Goal: Transaction & Acquisition: Obtain resource

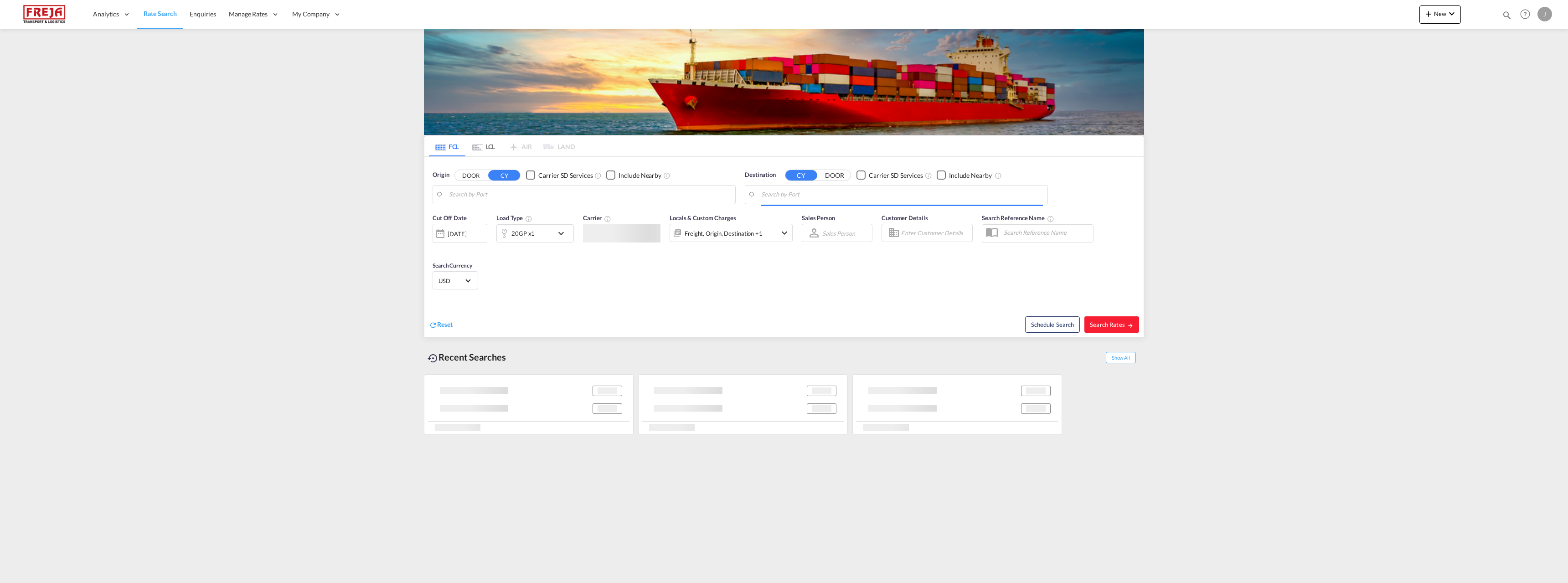
type input "[GEOGRAPHIC_DATA] ([GEOGRAPHIC_DATA]), [GEOGRAPHIC_DATA]"
type input "[GEOGRAPHIC_DATA], [GEOGRAPHIC_DATA], USHOU"
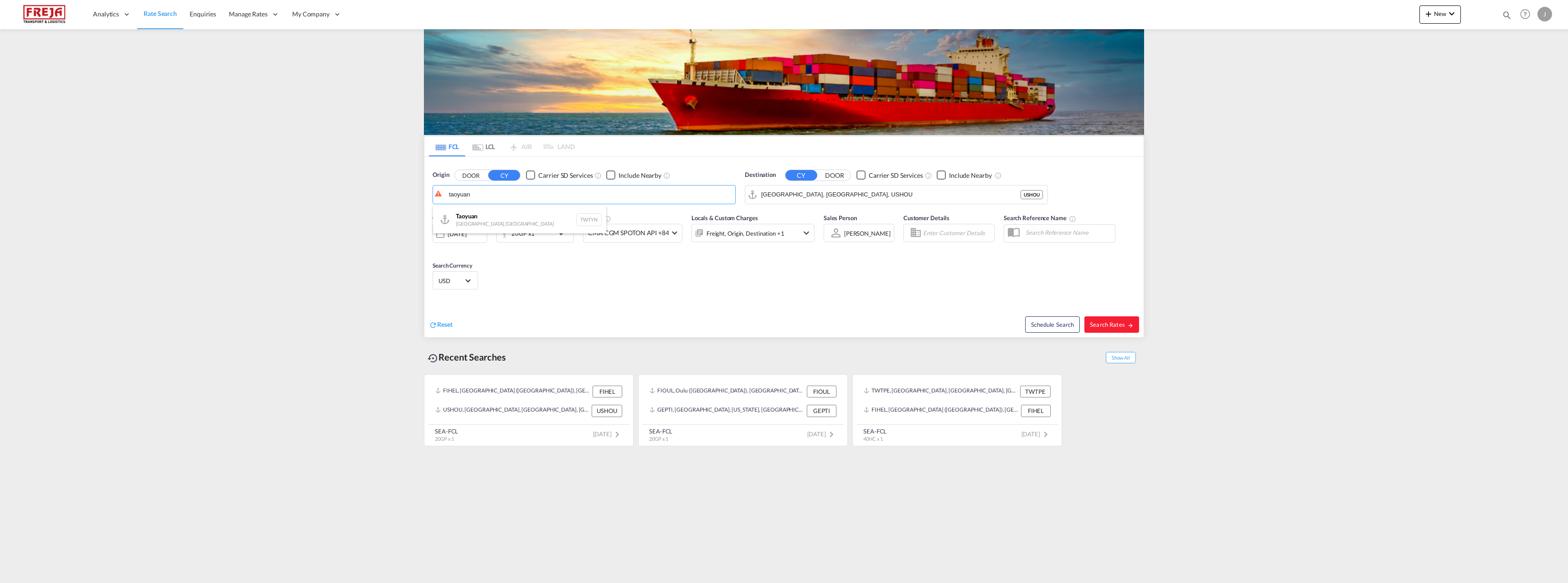
drag, startPoint x: 477, startPoint y: 219, endPoint x: 499, endPoint y: 218, distance: 22.0
click at [477, 219] on div "Taoyuan [GEOGRAPHIC_DATA], Province of China TWTYN" at bounding box center [519, 219] width 173 height 27
type input "Taoyuan, TWTYN"
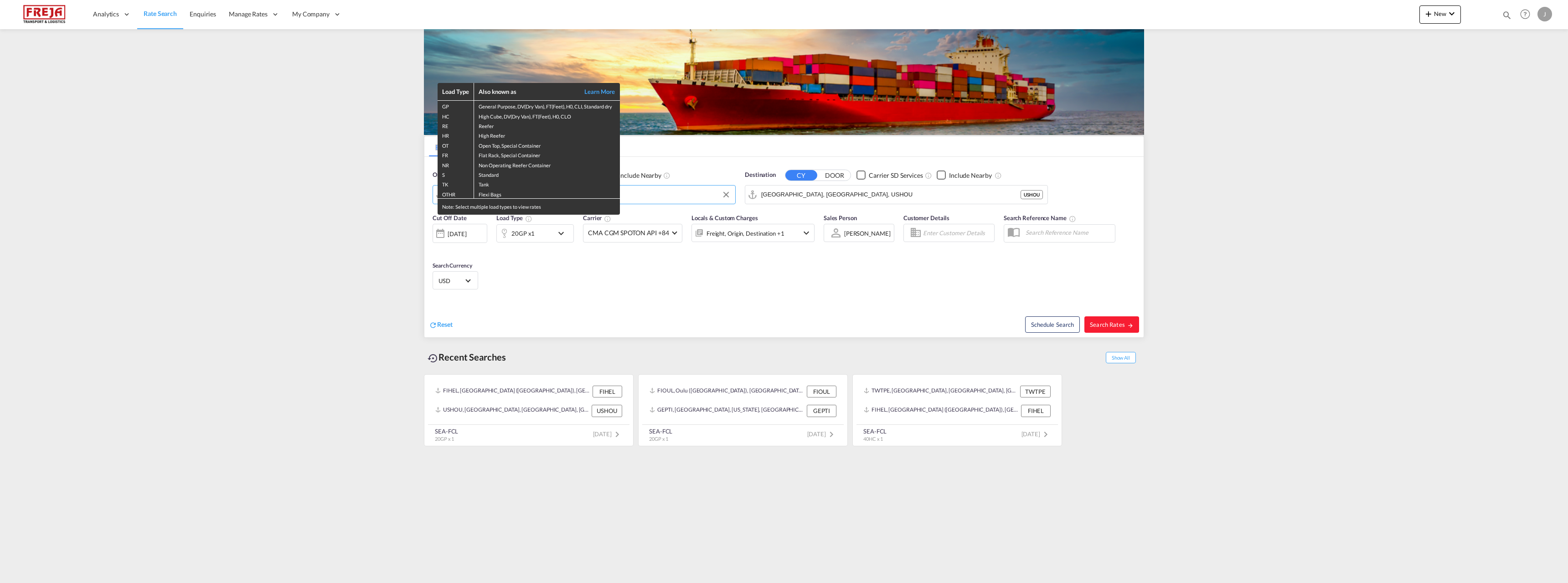
click at [792, 192] on div "Load Type Also known as Learn More GP General Purpose, DV(Dry Van), FT(Feet), H…" at bounding box center [784, 292] width 1568 height 583
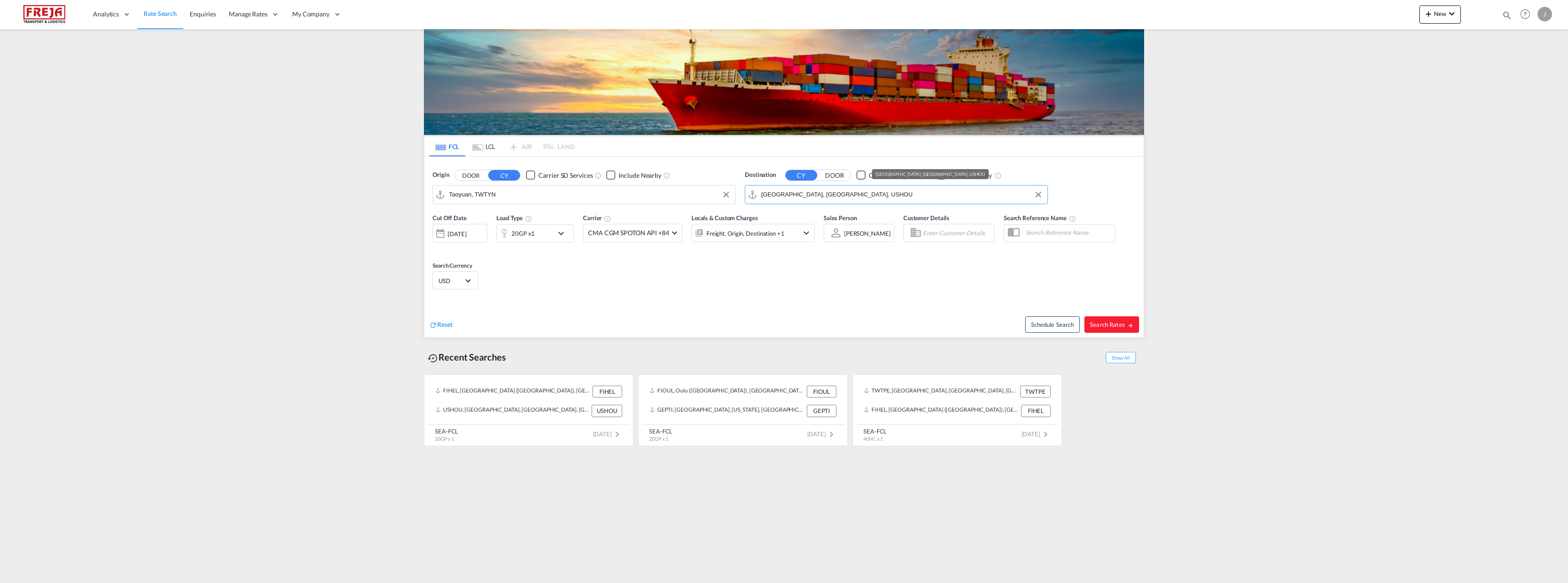
click at [836, 192] on input "[GEOGRAPHIC_DATA], [GEOGRAPHIC_DATA], USHOU" at bounding box center [902, 195] width 282 height 13
click at [785, 215] on div "[GEOGRAPHIC_DATA] ([GEOGRAPHIC_DATA]) [GEOGRAPHIC_DATA] [GEOGRAPHIC_DATA]" at bounding box center [831, 222] width 173 height 33
type input "[GEOGRAPHIC_DATA] ([GEOGRAPHIC_DATA]), [GEOGRAPHIC_DATA]"
click at [541, 229] on div "20GP x1" at bounding box center [525, 233] width 57 height 18
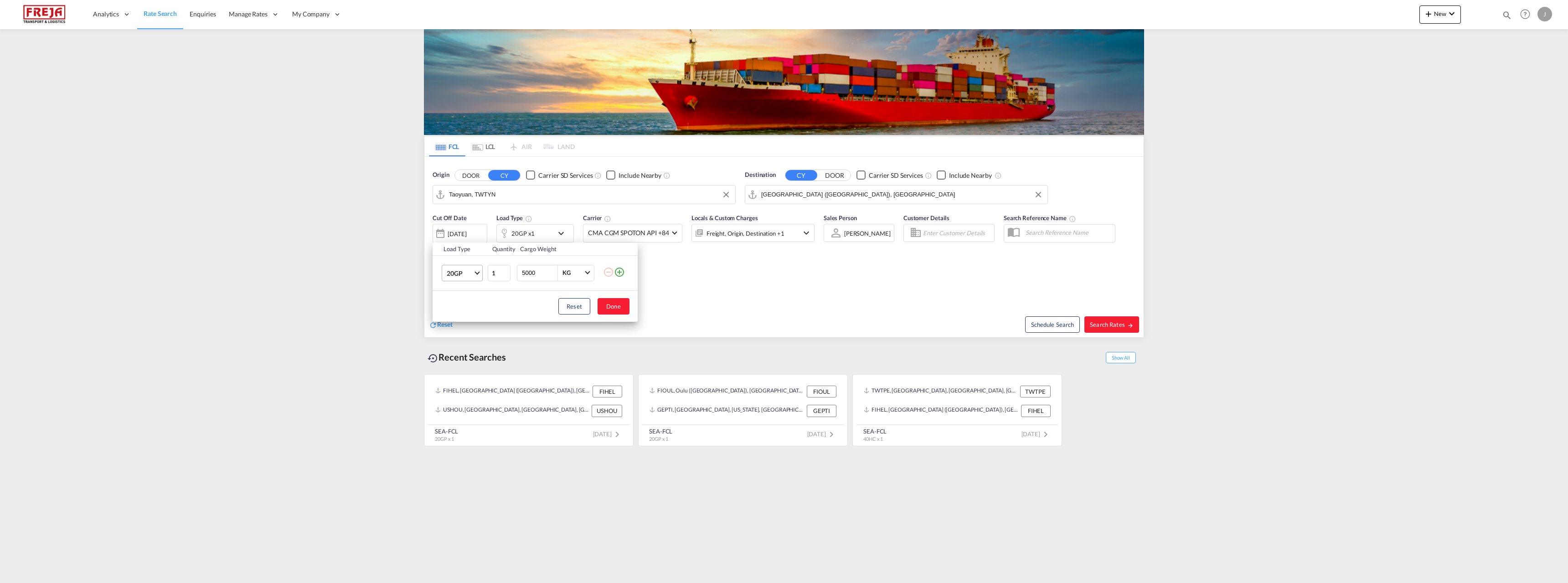
click at [470, 274] on span "20GP" at bounding box center [460, 273] width 26 height 9
click at [461, 320] on div "40HC" at bounding box center [455, 316] width 17 height 9
click at [614, 315] on div "Reset Done" at bounding box center [535, 306] width 205 height 31
click at [617, 309] on button "Done" at bounding box center [614, 306] width 32 height 16
click at [1102, 329] on button "Search Rates" at bounding box center [1111, 324] width 55 height 16
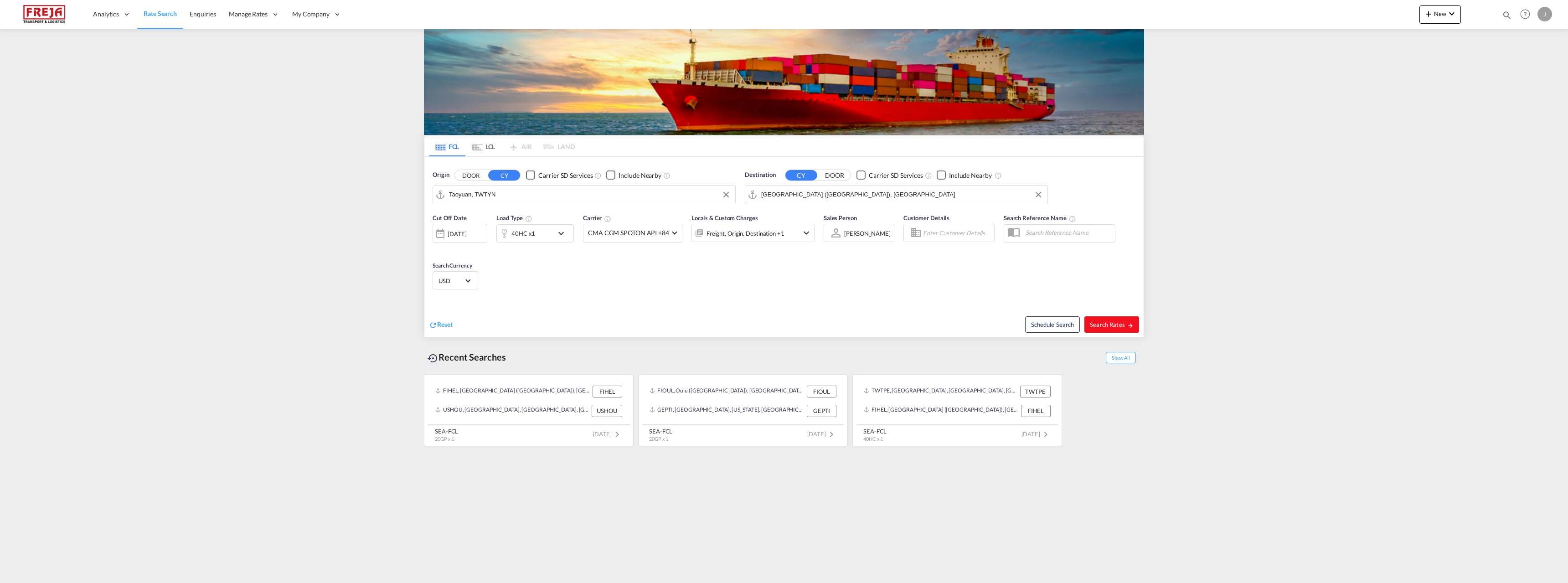
type input "TWTYN to FIHEL / [DATE]"
